Goal: Transaction & Acquisition: Purchase product/service

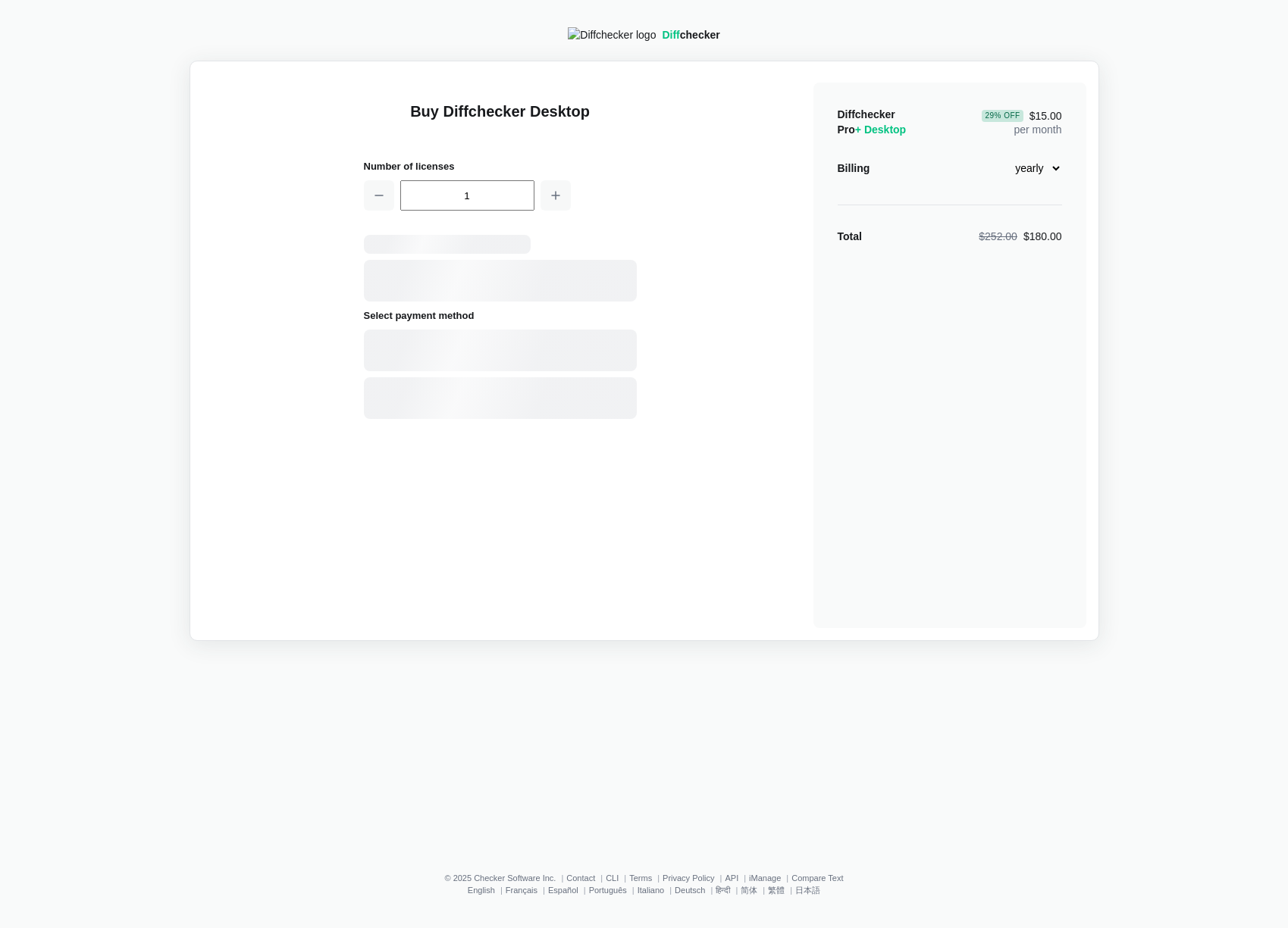
select select "desktop-yearly-180"
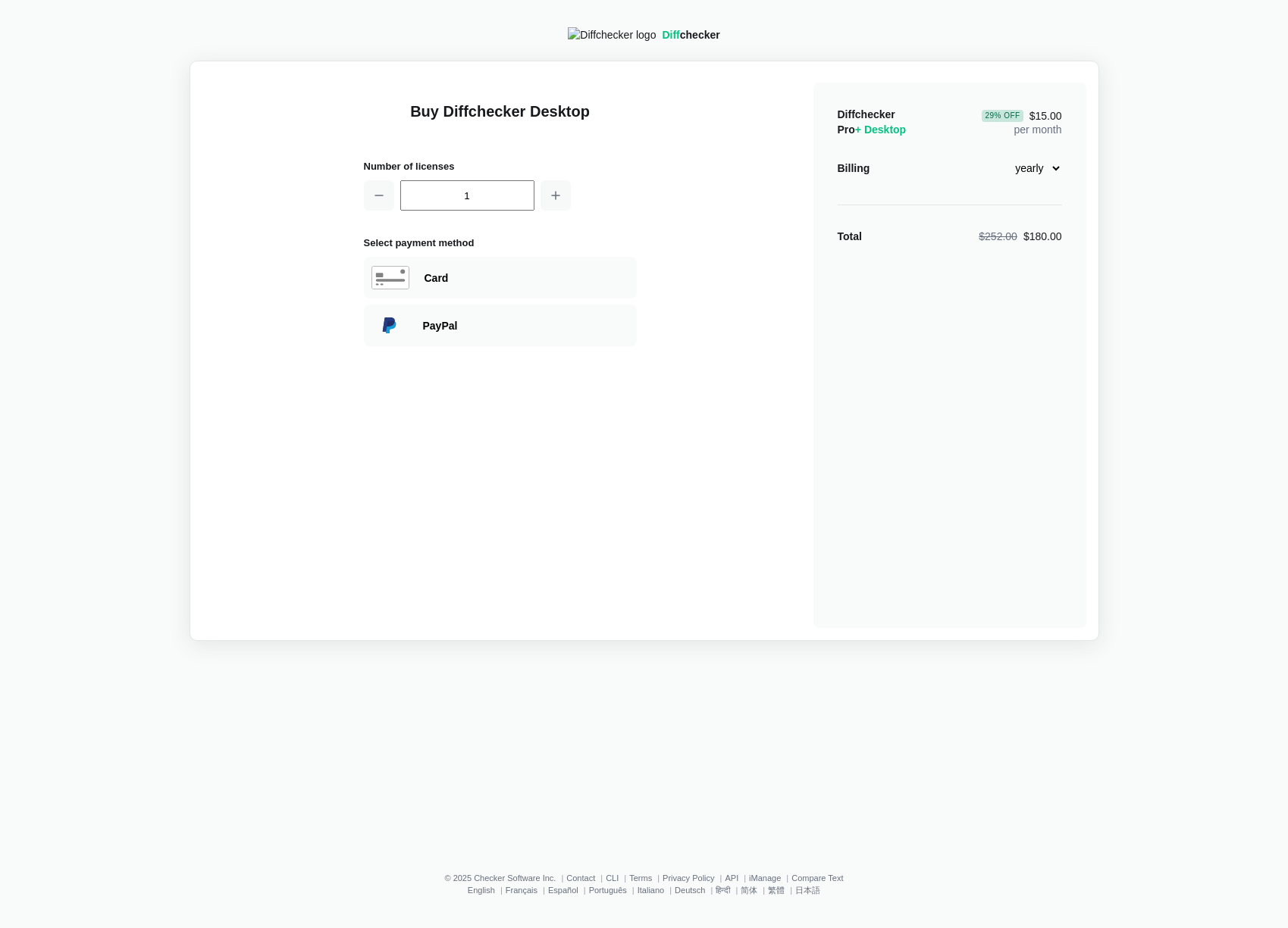
click at [596, 168] on h2 "Number of licenses" at bounding box center [500, 166] width 273 height 16
click at [573, 194] on div "1" at bounding box center [500, 195] width 273 height 30
click at [433, 194] on input "1" at bounding box center [467, 195] width 134 height 30
click at [453, 147] on div "Buy Diffchecker Desktop Number of licenses 1 Select payment method Visa MasterC…" at bounding box center [500, 355] width 273 height 545
click at [497, 124] on h1 "Buy Diffchecker Desktop" at bounding box center [500, 120] width 273 height 39
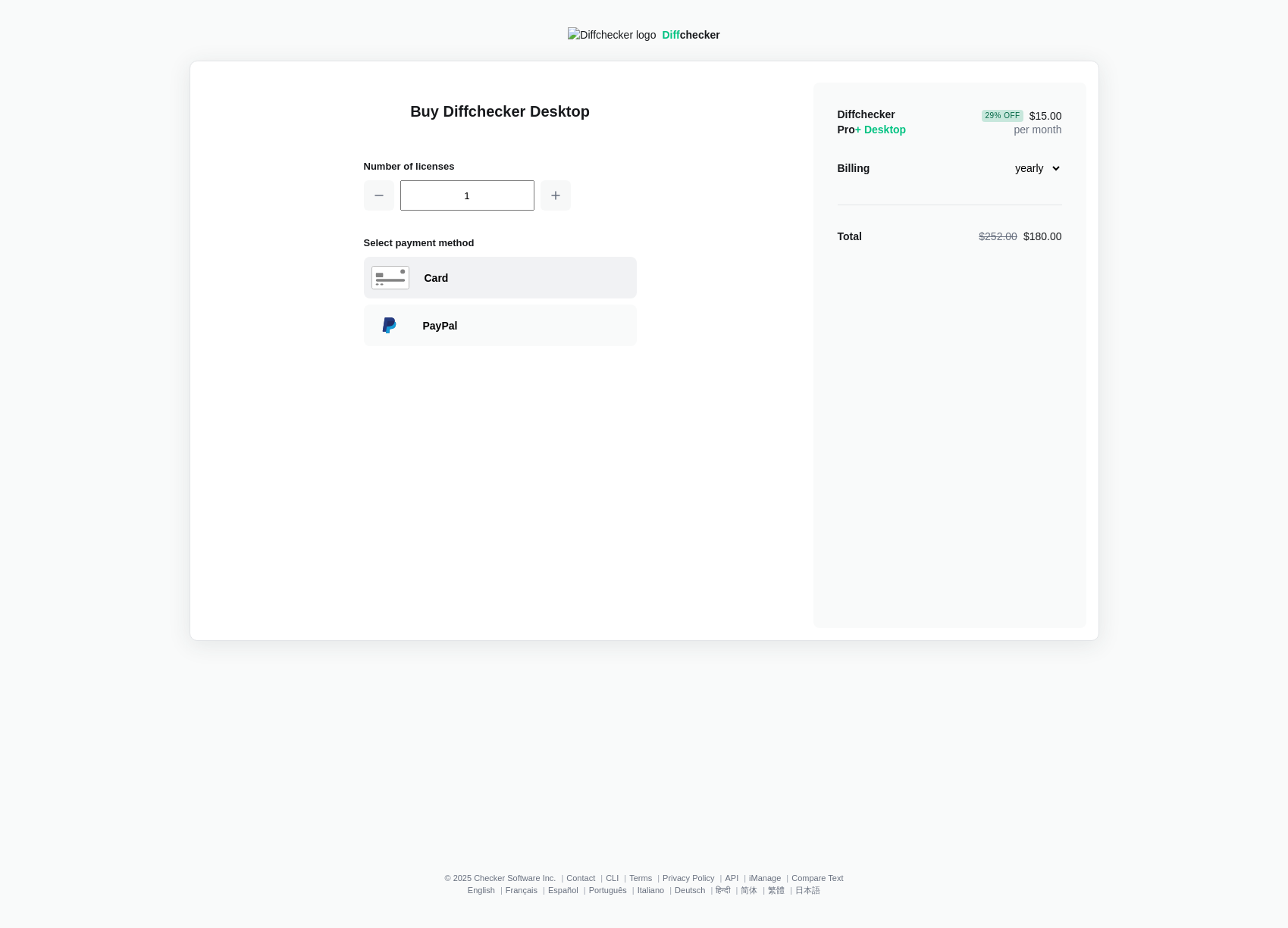
click at [485, 280] on div "Card" at bounding box center [527, 278] width 205 height 15
select select "[GEOGRAPHIC_DATA]"
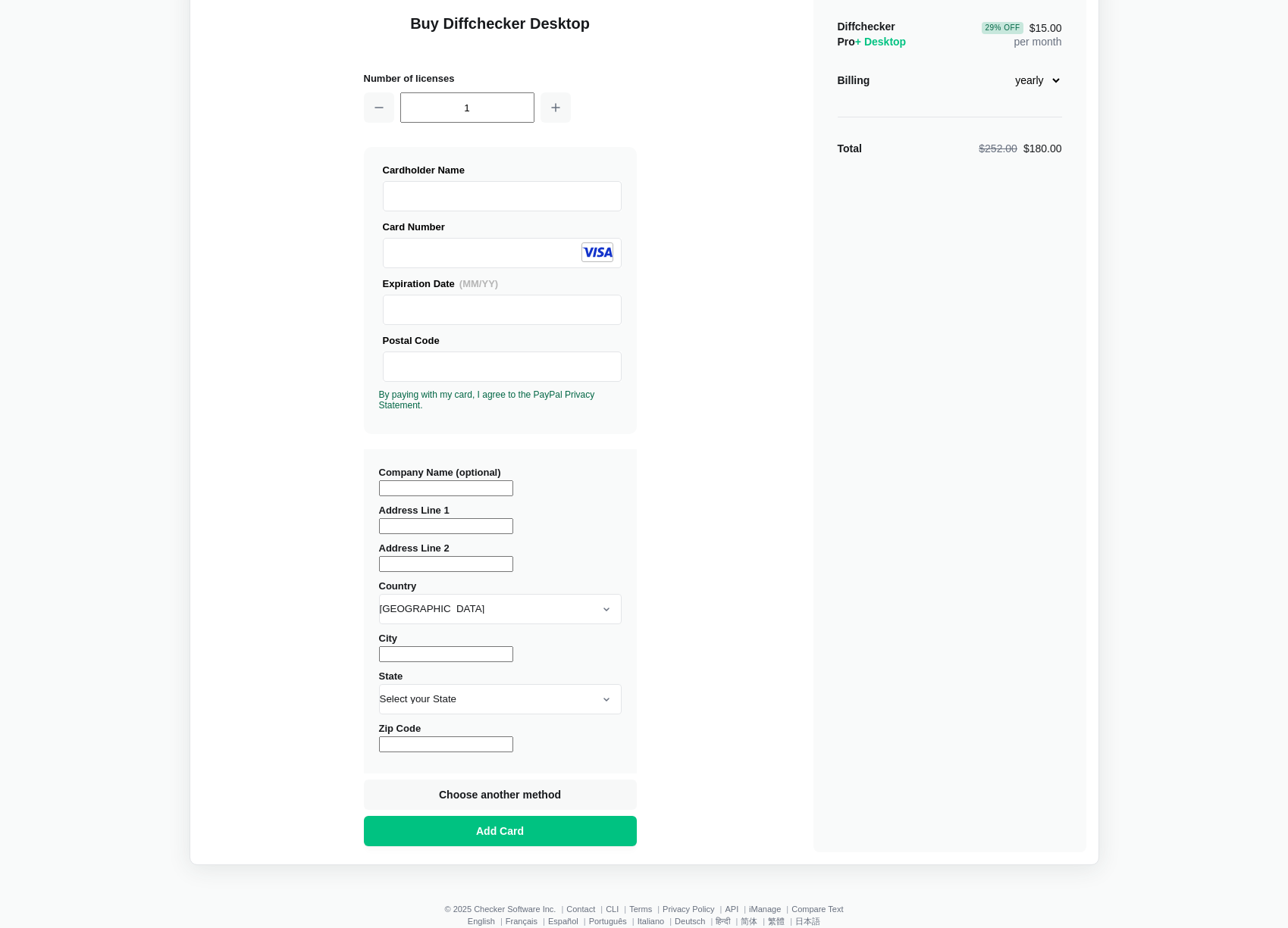
scroll to position [129, 0]
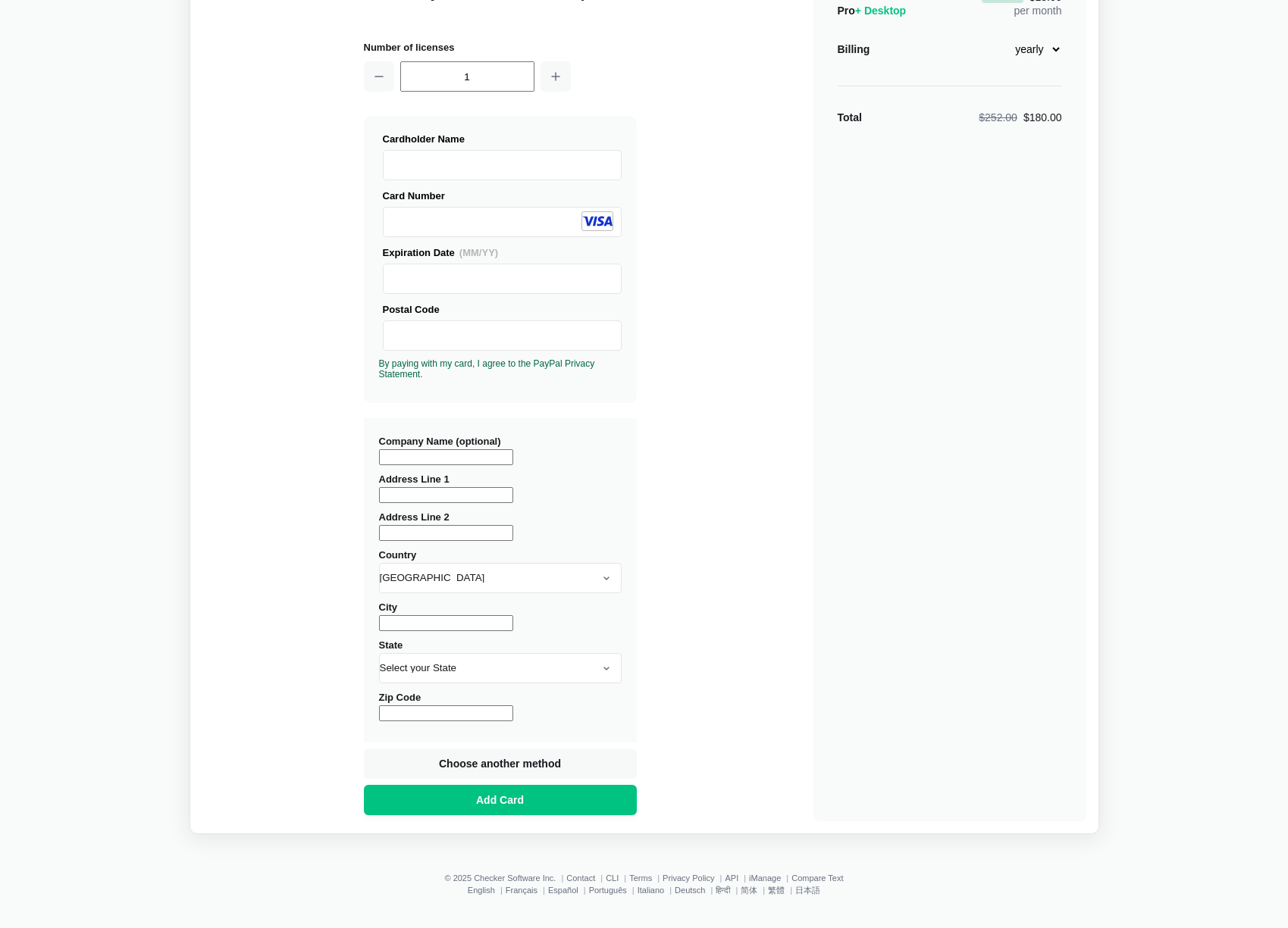
click at [479, 460] on input "Company Name (optional)" at bounding box center [446, 457] width 134 height 16
click at [453, 76] on input "1" at bounding box center [467, 76] width 134 height 30
click at [559, 109] on div "Buy Diffchecker Desktop Number of licenses 1 Visa MasterCard Union Pay American…" at bounding box center [500, 392] width 273 height 858
click at [493, 85] on input "1" at bounding box center [467, 76] width 134 height 30
click at [446, 456] on input "Company Name (optional)" at bounding box center [446, 457] width 134 height 16
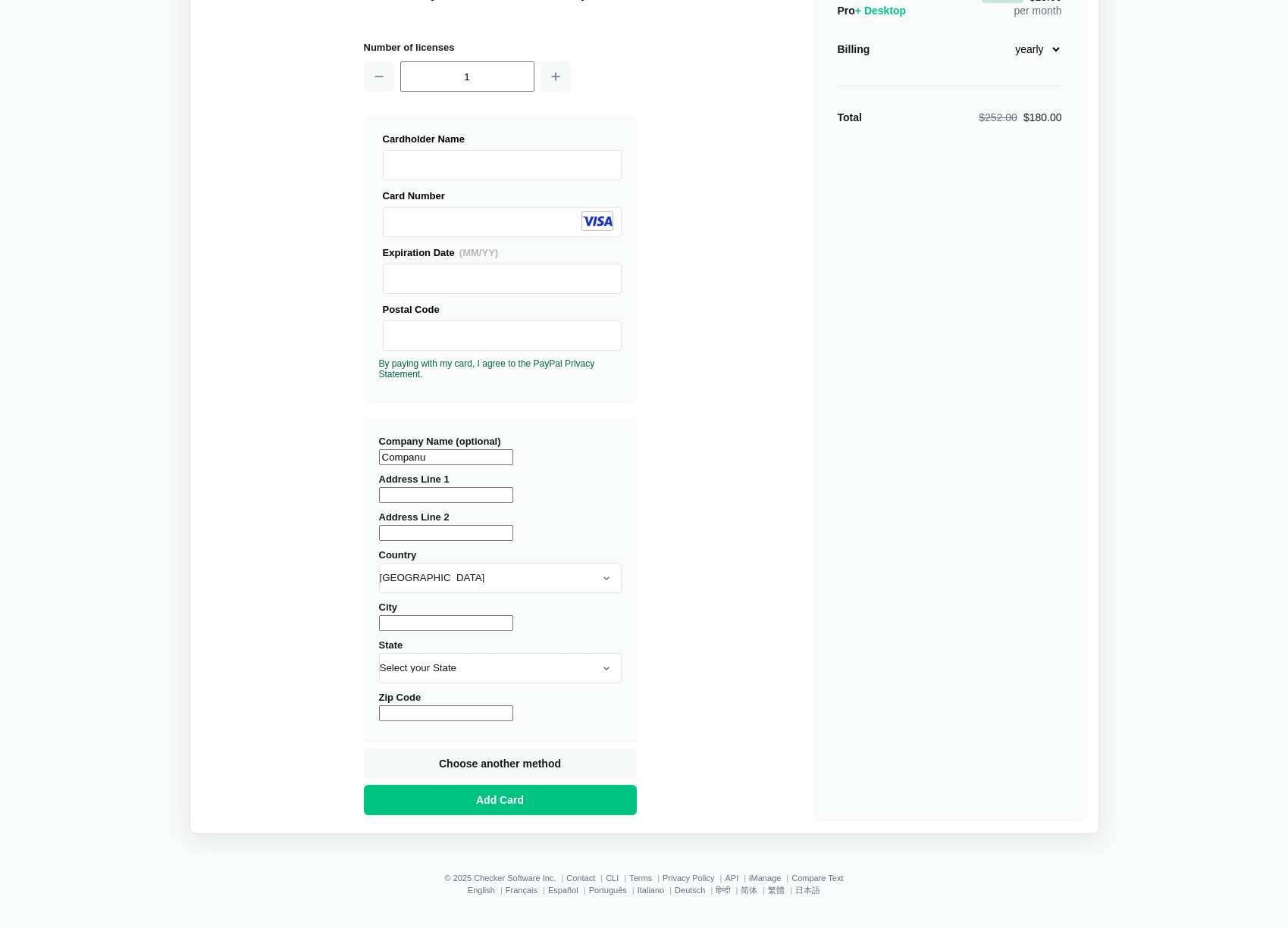
type input "Companu"
type input "esrer 332"
type input "qwe4wqe"
type input "errwerwer"
type input "32422"
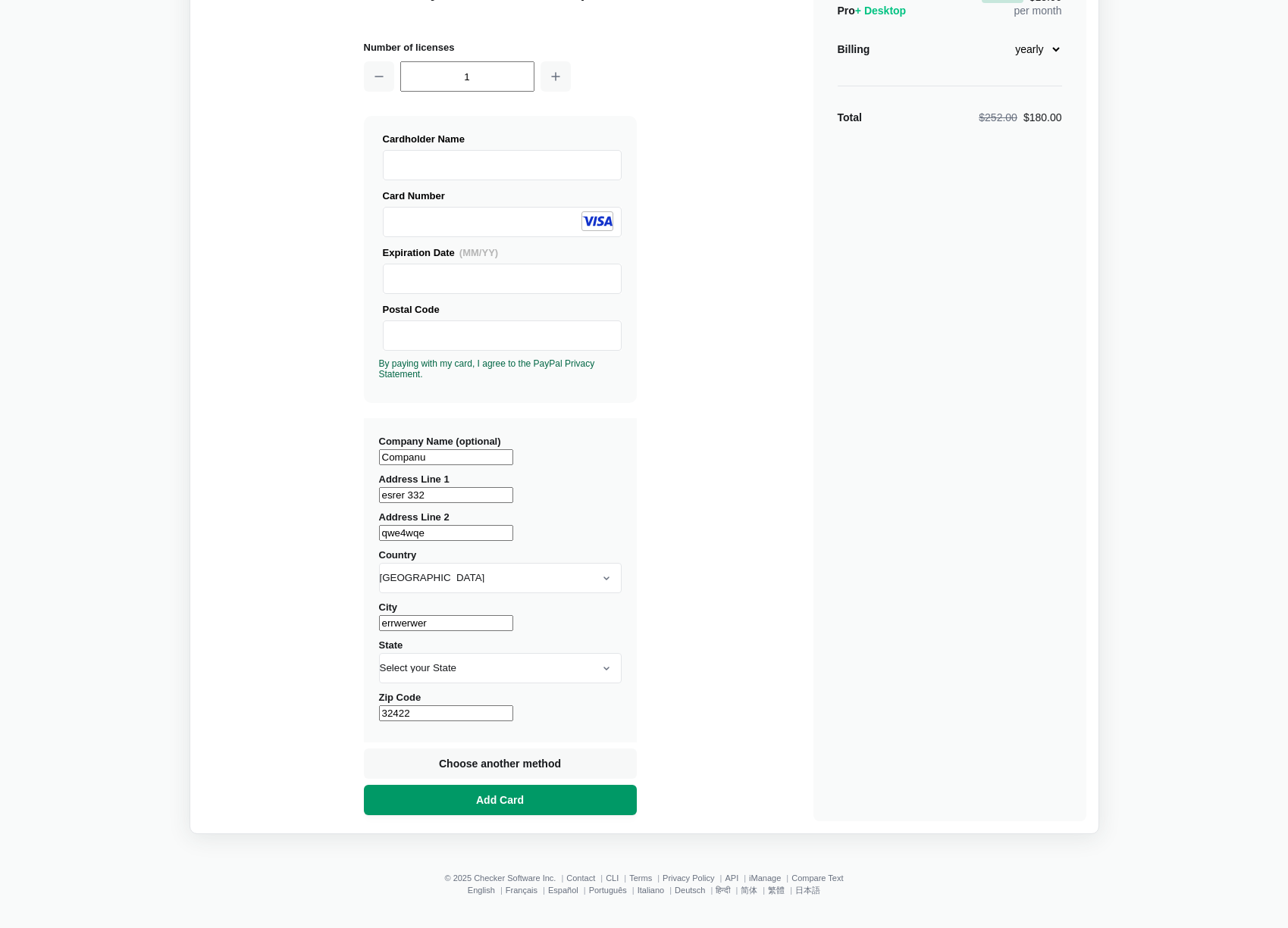
click at [509, 794] on span "Add Card" at bounding box center [500, 800] width 54 height 15
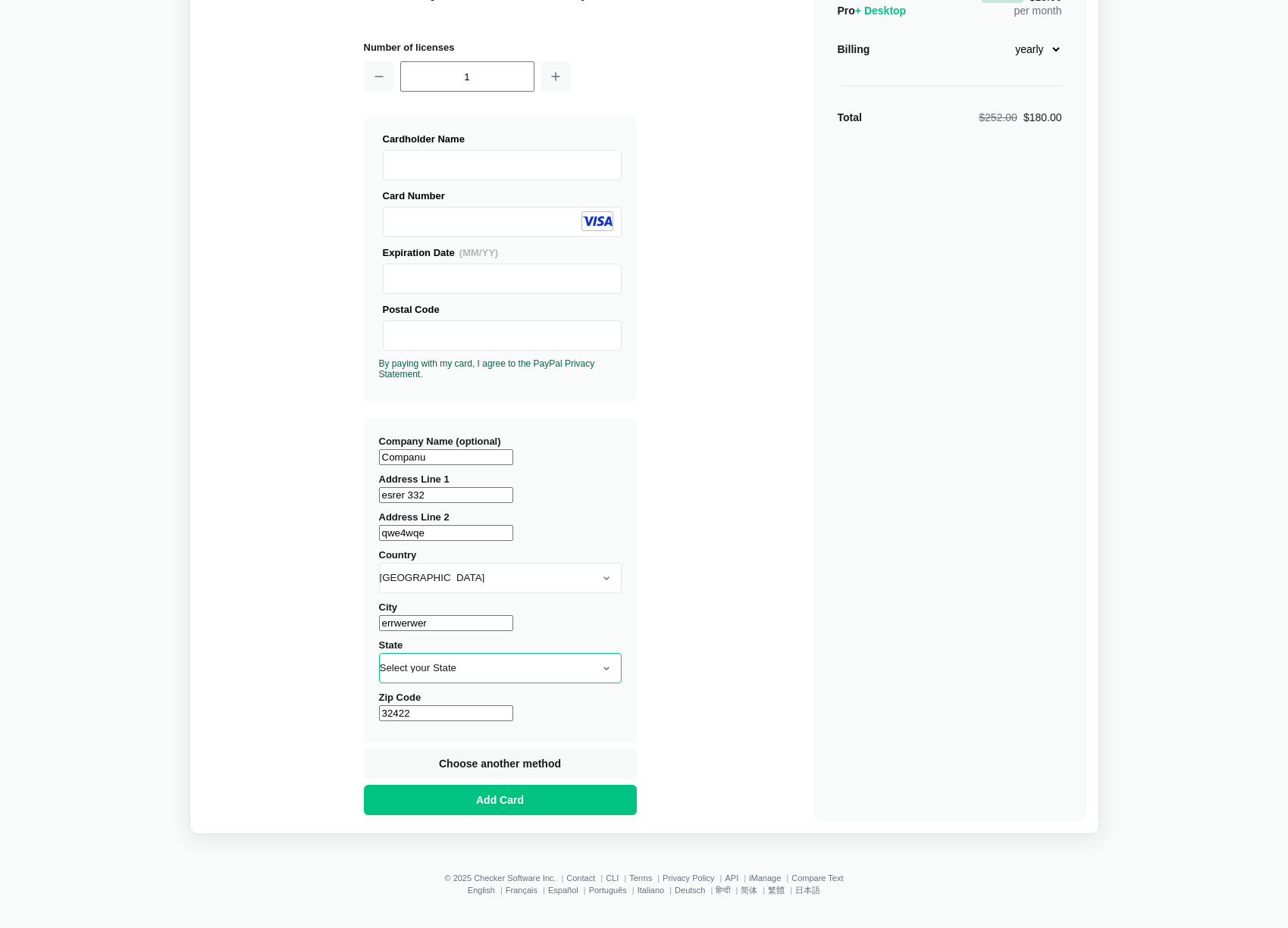
click at [548, 670] on select "Select your State [US_STATE] [US_STATE] [US_STATE] [US_STATE] [US_STATE] [US_ST…" at bounding box center [499, 668] width 242 height 30
select select "AR"
click at [379, 653] on select "Select your State [US_STATE] [US_STATE] [US_STATE] [US_STATE] [US_STATE] [US_ST…" at bounding box center [499, 668] width 242 height 30
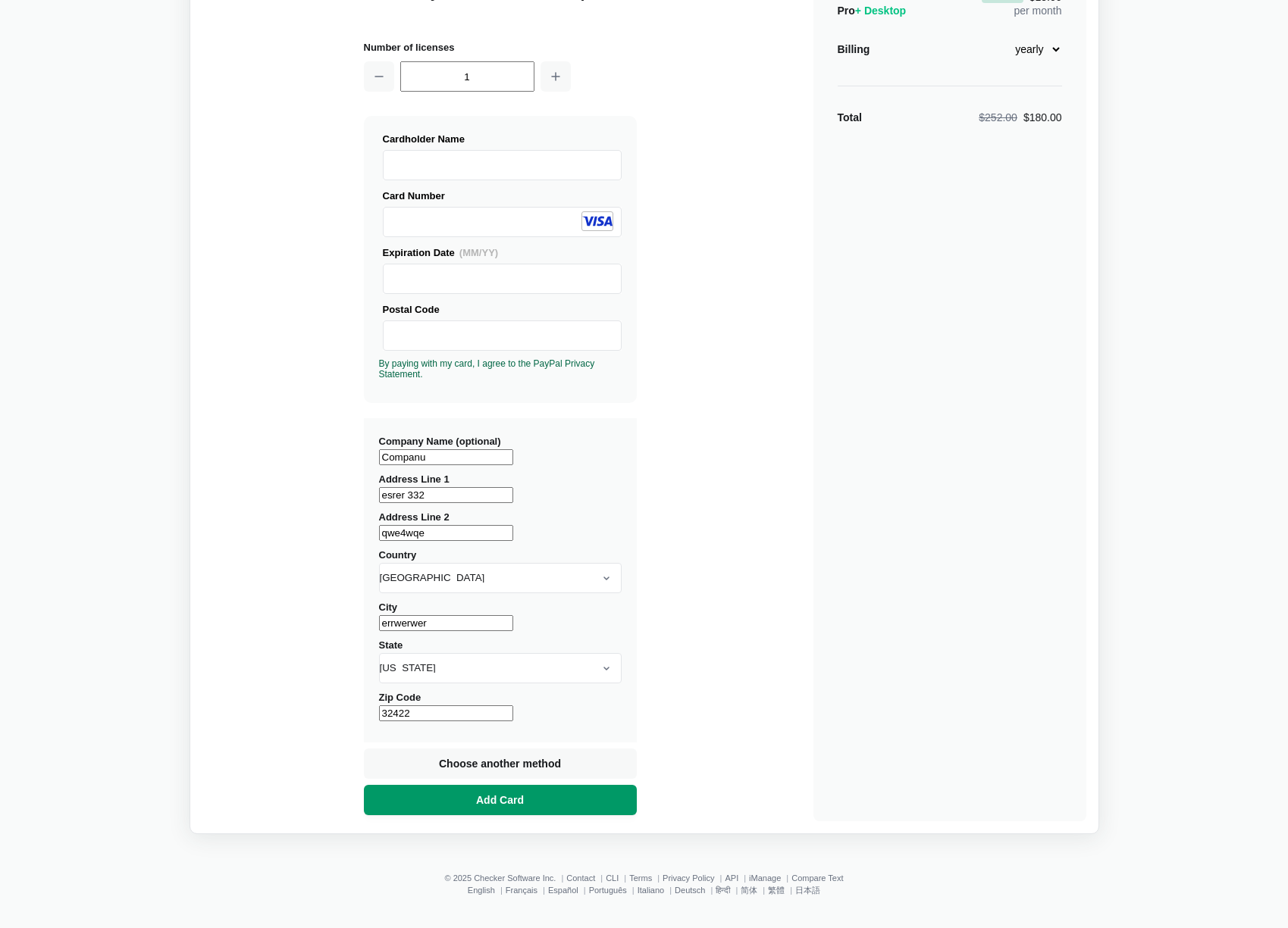
click at [441, 800] on button "Add Card" at bounding box center [500, 800] width 273 height 30
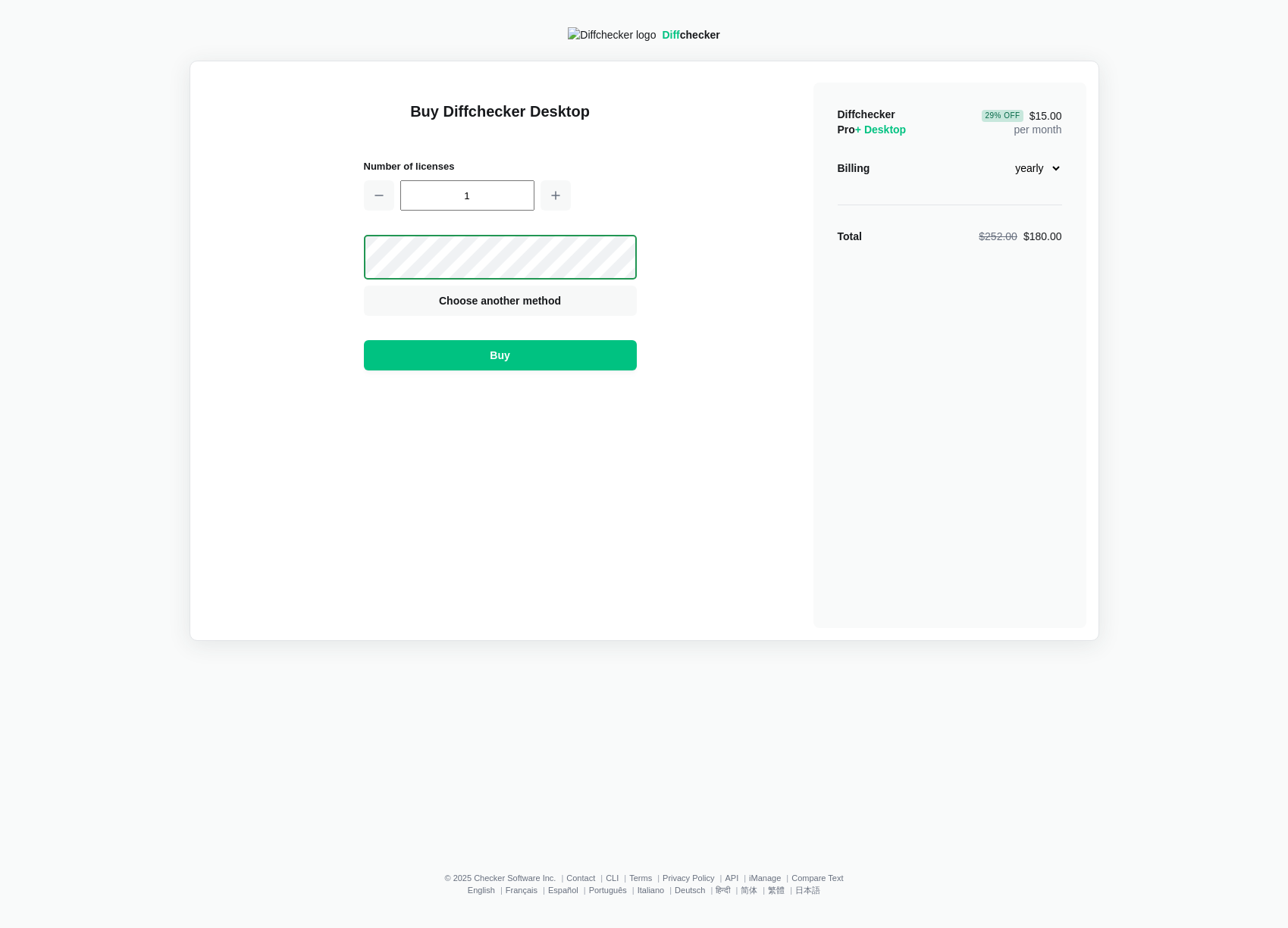
scroll to position [0, 0]
click at [1041, 174] on select "monthly yearly" at bounding box center [1029, 168] width 65 height 26
select select "desktop-monthly-21"
click at [997, 162] on select "monthly yearly" at bounding box center [1029, 168] width 65 height 26
click at [713, 120] on div "Buy Diffchecker Desktop Number of licenses 1 Visa MasterCard Union Pay American…" at bounding box center [644, 351] width 883 height 555
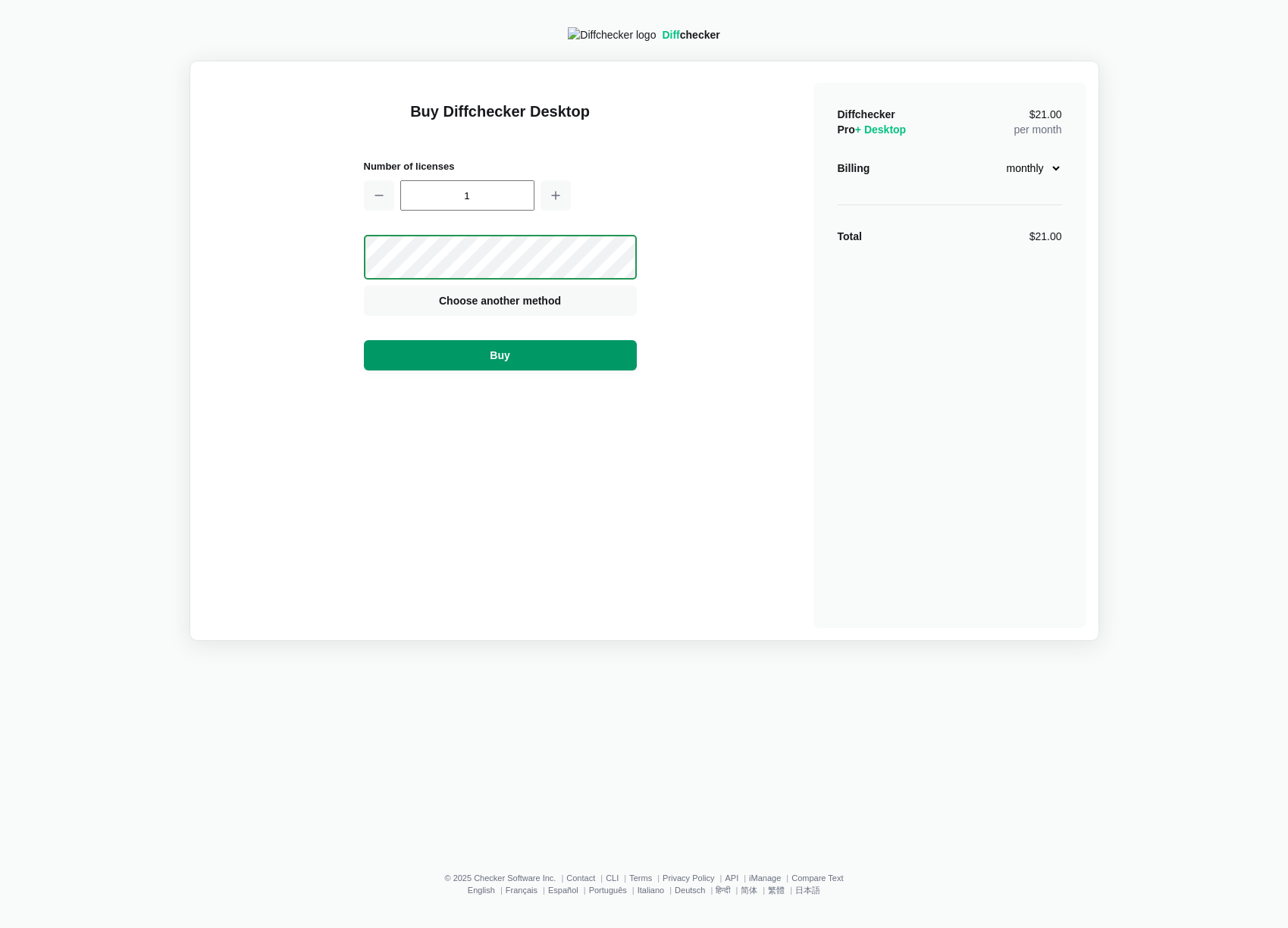
click at [485, 362] on button "Buy" at bounding box center [500, 355] width 273 height 30
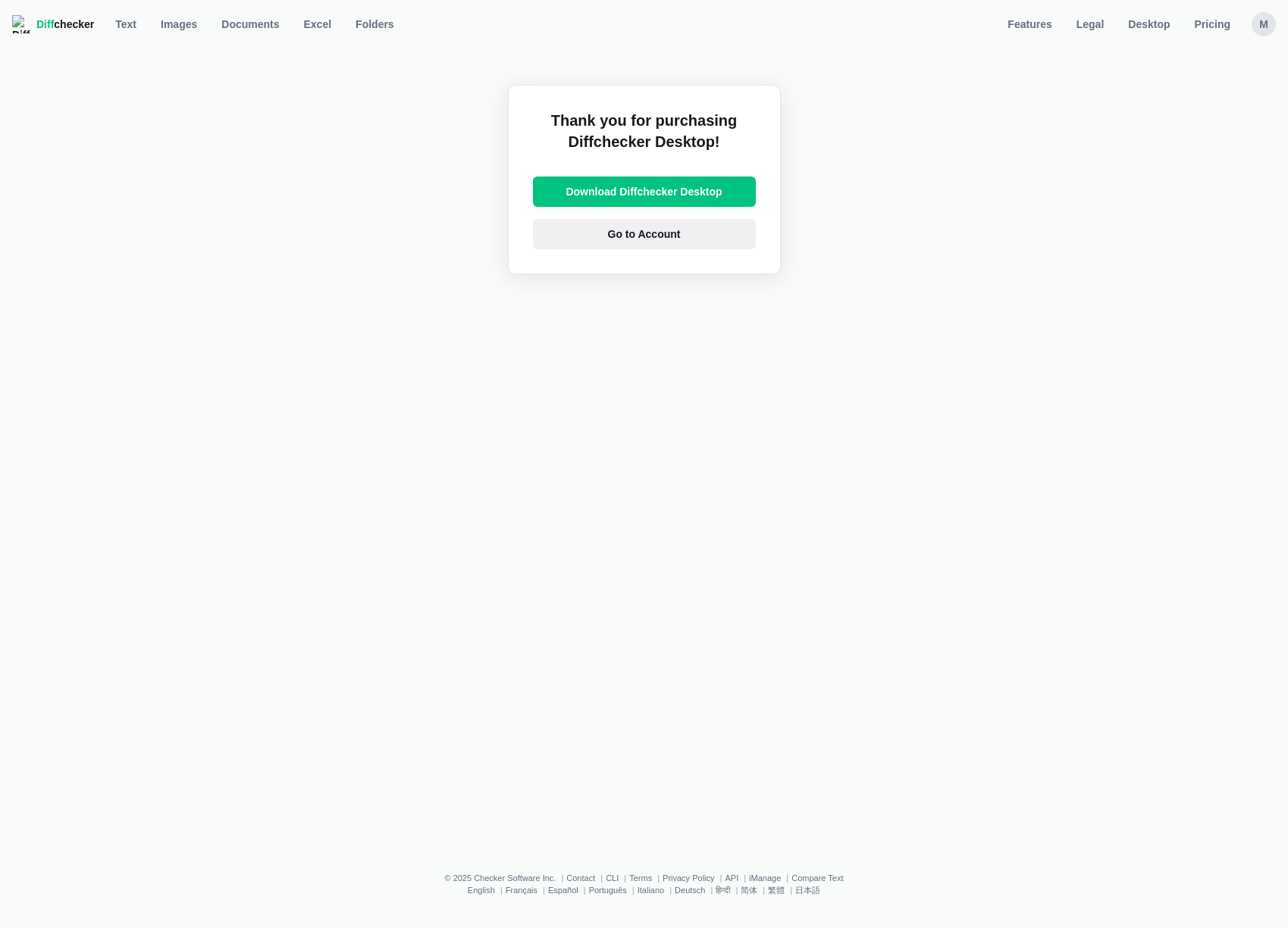
click at [679, 244] on link "Go to Account" at bounding box center [644, 234] width 223 height 30
